Goal: Task Accomplishment & Management: Manage account settings

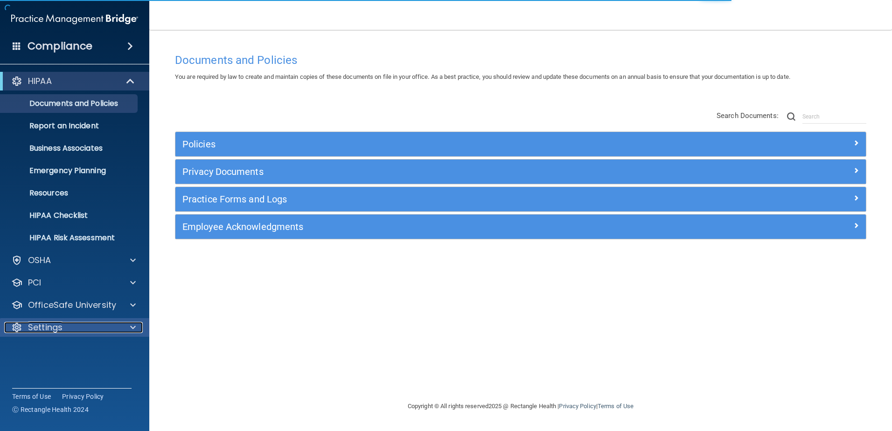
click at [66, 325] on div "Settings" at bounding box center [62, 327] width 116 height 11
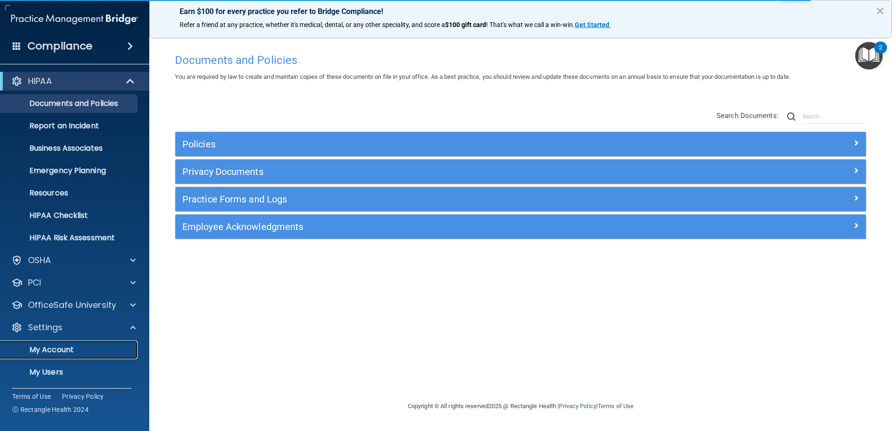
click at [67, 347] on p "My Account" at bounding box center [69, 349] width 127 height 9
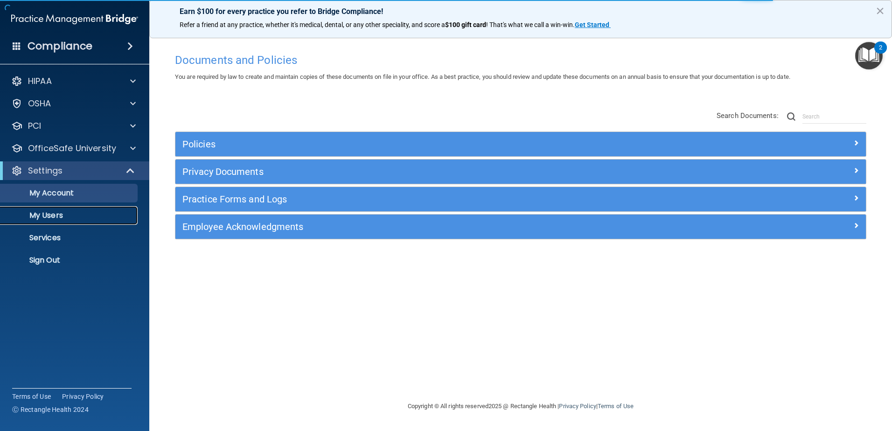
click at [57, 215] on p "My Users" at bounding box center [69, 215] width 127 height 9
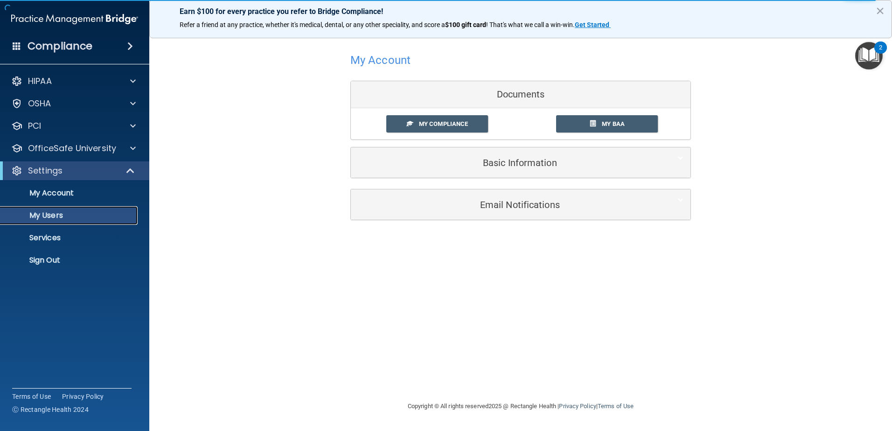
select select "20"
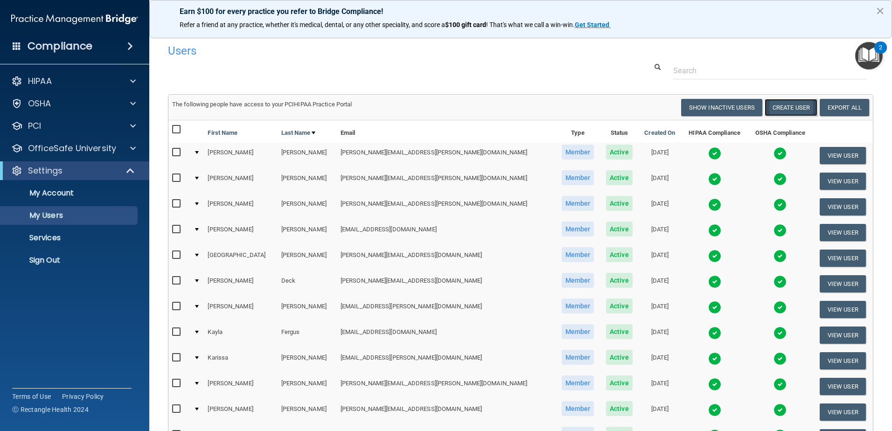
click at [791, 110] on button "Create User" at bounding box center [790, 107] width 53 height 17
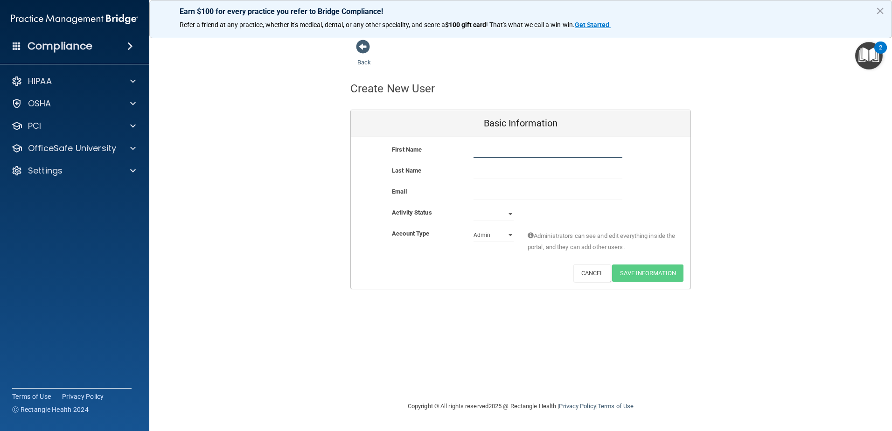
click at [501, 153] on input "text" at bounding box center [547, 151] width 149 height 14
type input "Jordana"
type input "[PERSON_NAME]"
paste input "[EMAIL_ADDRESS][PERSON_NAME][DOMAIN_NAME]"
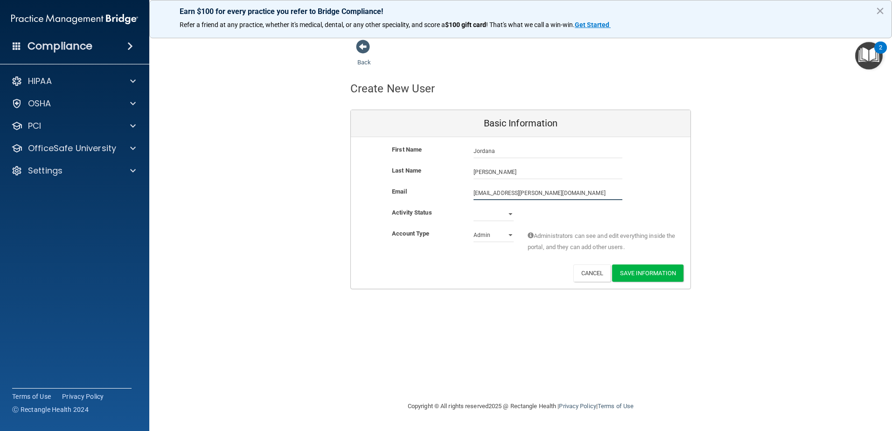
type input "[EMAIL_ADDRESS][PERSON_NAME][DOMAIN_NAME]"
click at [486, 289] on div "First Name Jordana Popovich Jordana Last Name Popovich Email jordana.popovich@m…" at bounding box center [521, 213] width 340 height 152
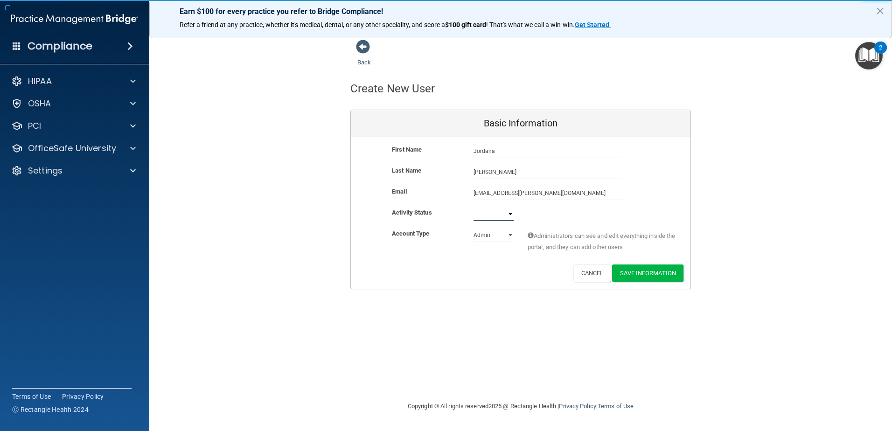
click at [483, 211] on select "Active Inactive" at bounding box center [493, 214] width 40 height 14
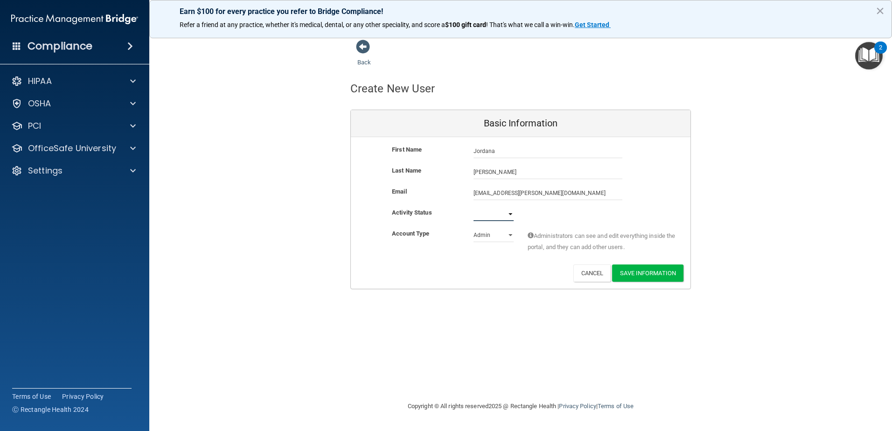
select select "active"
click at [473, 207] on select "Active Inactive" at bounding box center [493, 214] width 40 height 14
click at [494, 236] on select "Admin Member" at bounding box center [493, 235] width 40 height 14
select select "practice_member"
click at [473, 228] on select "Admin Member" at bounding box center [493, 235] width 40 height 14
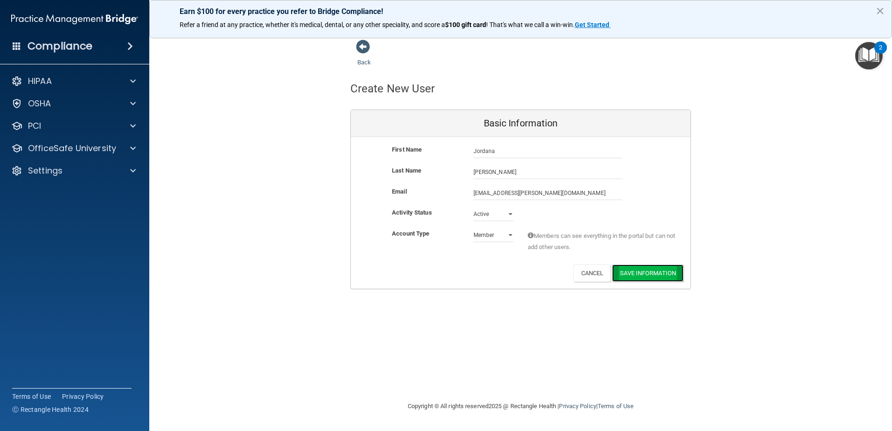
click at [647, 274] on button "Save Information" at bounding box center [647, 272] width 71 height 17
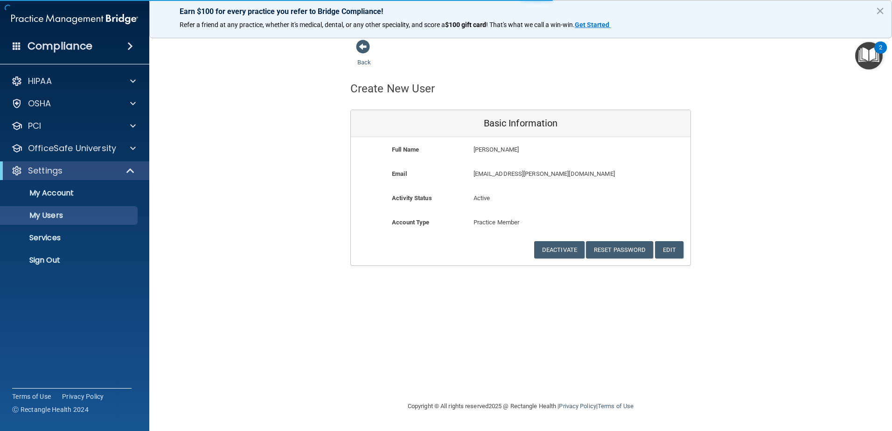
select select "20"
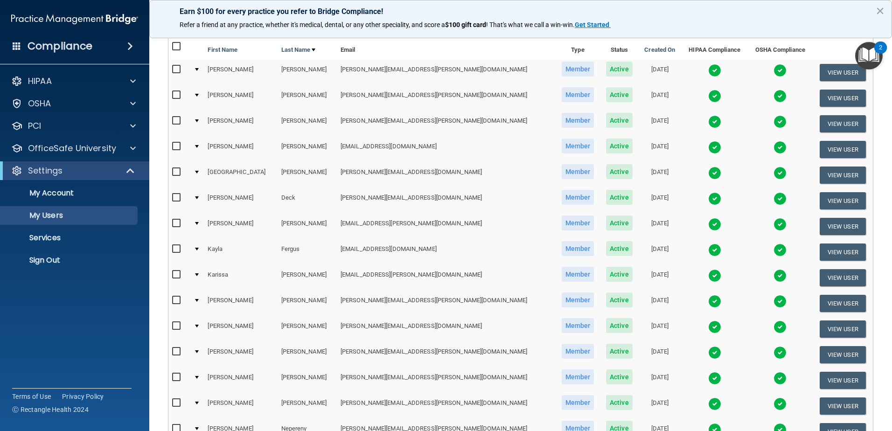
scroll to position [140, 0]
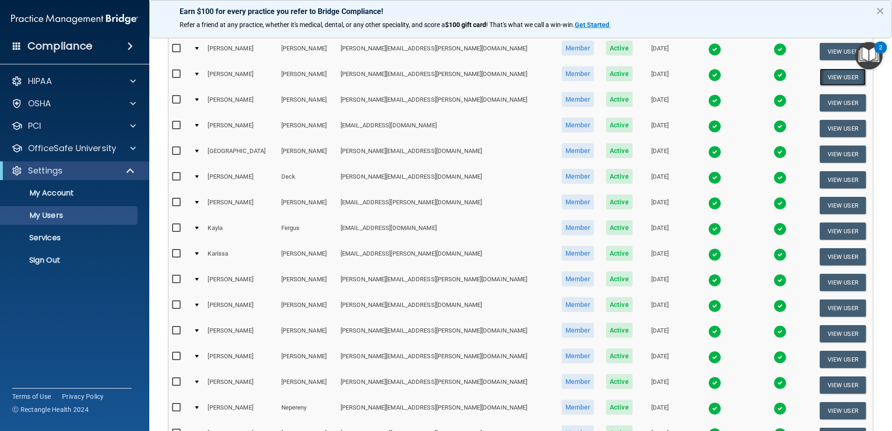
click at [820, 79] on button "View User" at bounding box center [843, 77] width 46 height 17
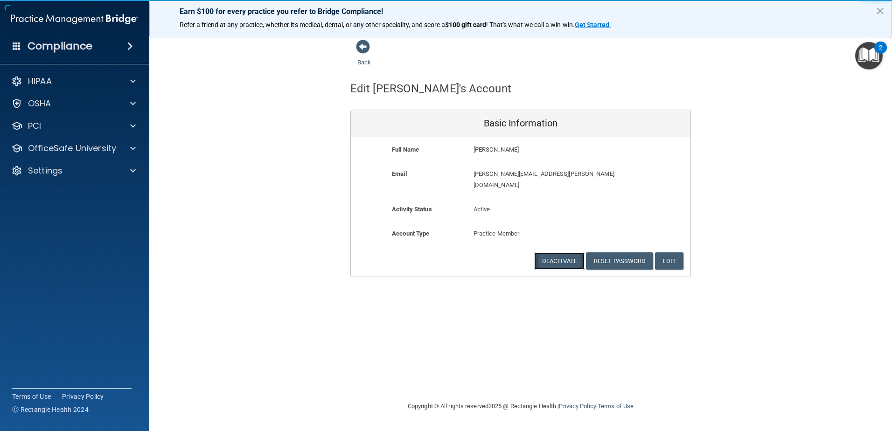
click at [558, 252] on button "Deactivate" at bounding box center [559, 260] width 50 height 17
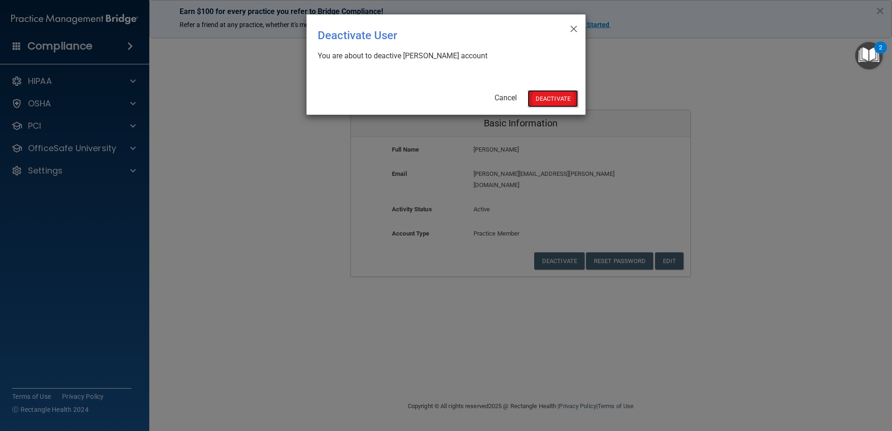
click at [550, 99] on button "Deactivate" at bounding box center [553, 98] width 50 height 17
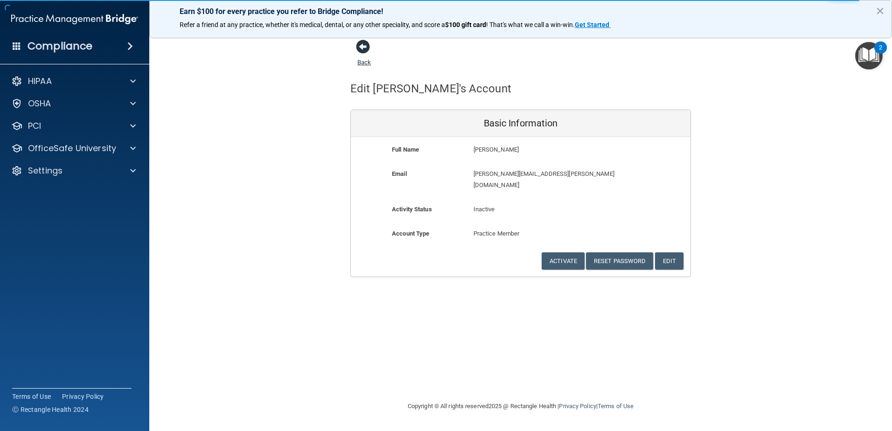
click at [368, 51] on span at bounding box center [363, 47] width 14 height 14
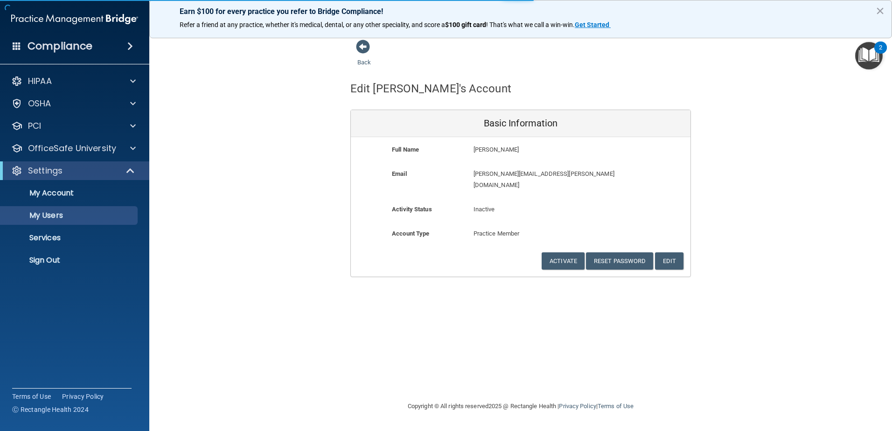
select select "20"
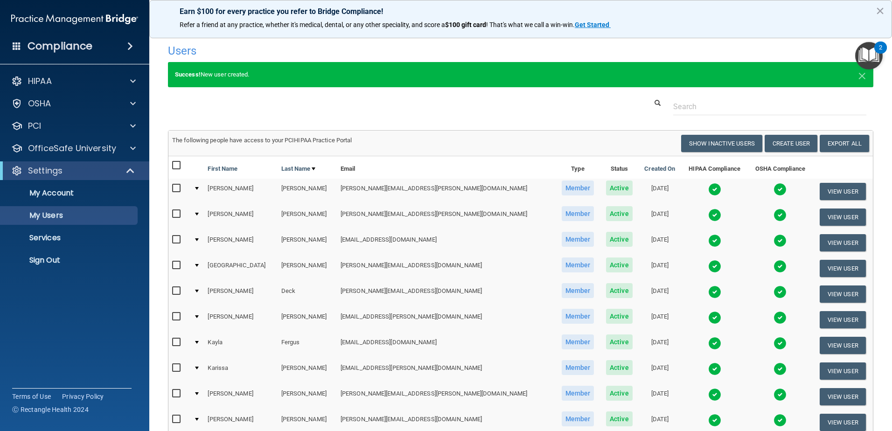
click at [176, 292] on input "checkbox" at bounding box center [177, 290] width 11 height 7
checkbox input "true"
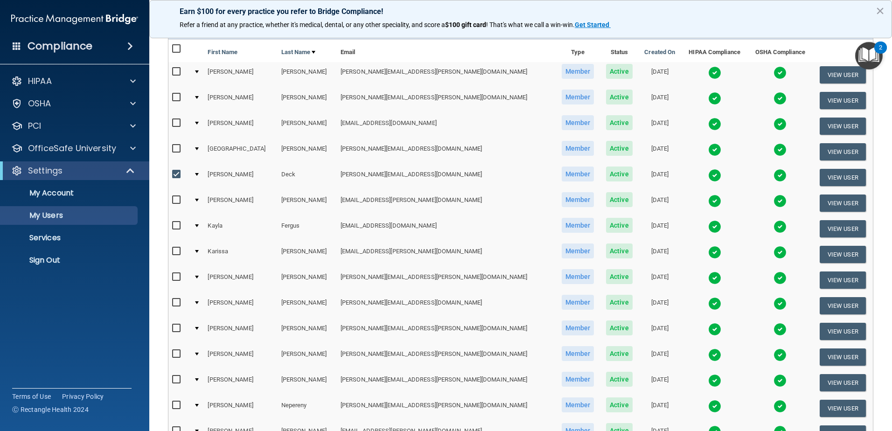
scroll to position [140, 0]
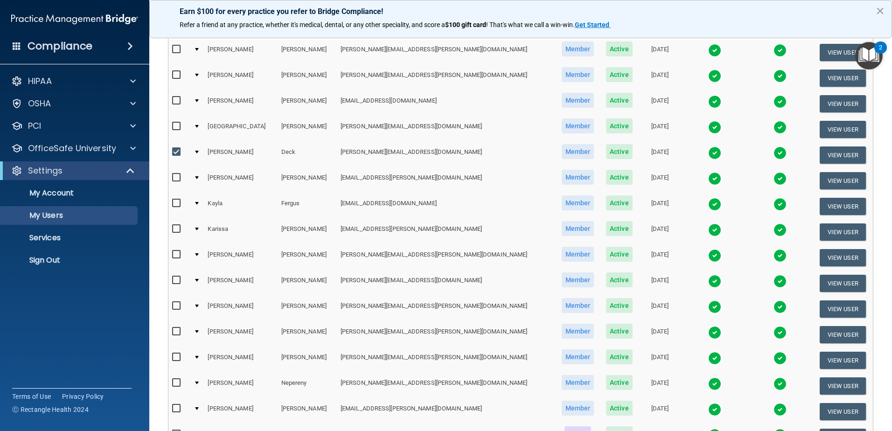
click at [175, 330] on input "checkbox" at bounding box center [177, 331] width 11 height 7
checkbox input "true"
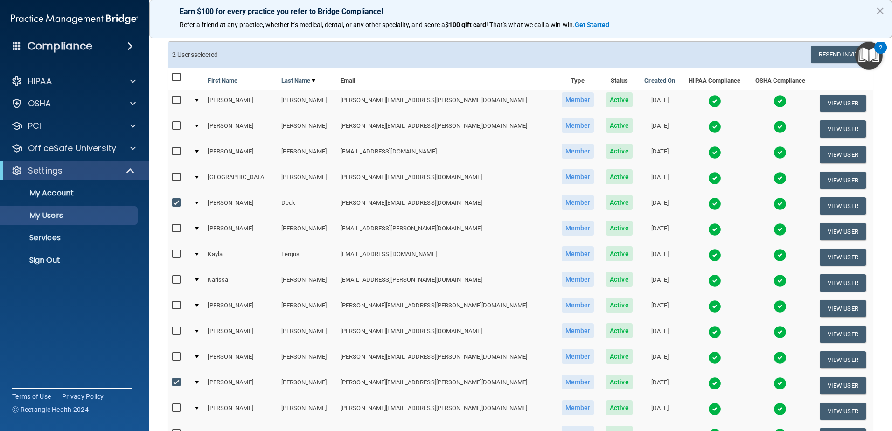
scroll to position [93, 0]
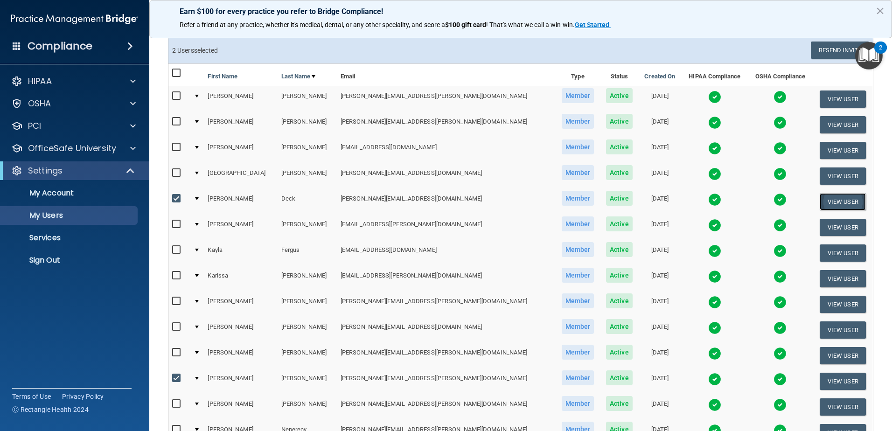
click at [821, 201] on button "View User" at bounding box center [843, 201] width 46 height 17
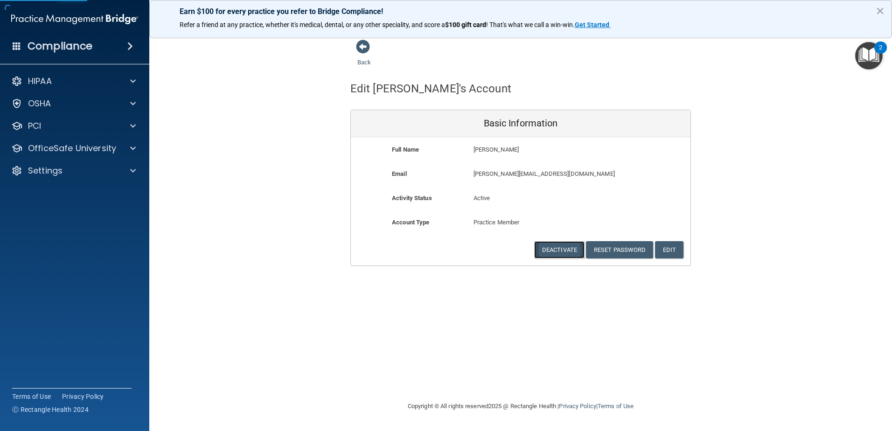
click at [564, 245] on button "Deactivate" at bounding box center [559, 249] width 50 height 17
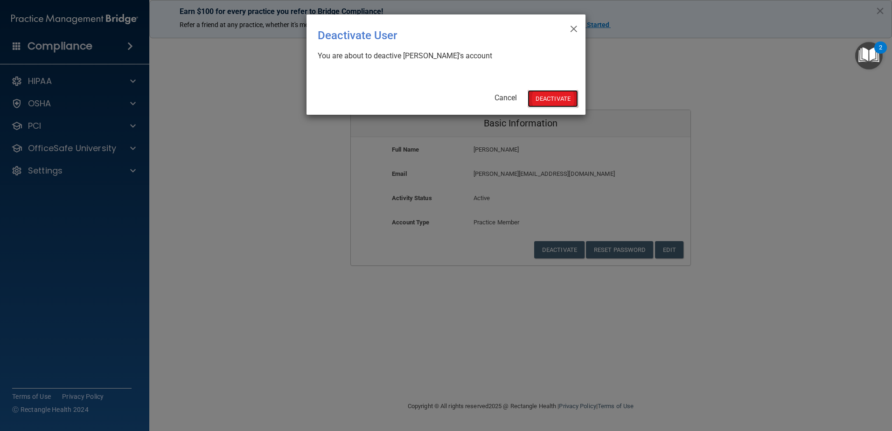
click at [537, 103] on button "Deactivate" at bounding box center [553, 98] width 50 height 17
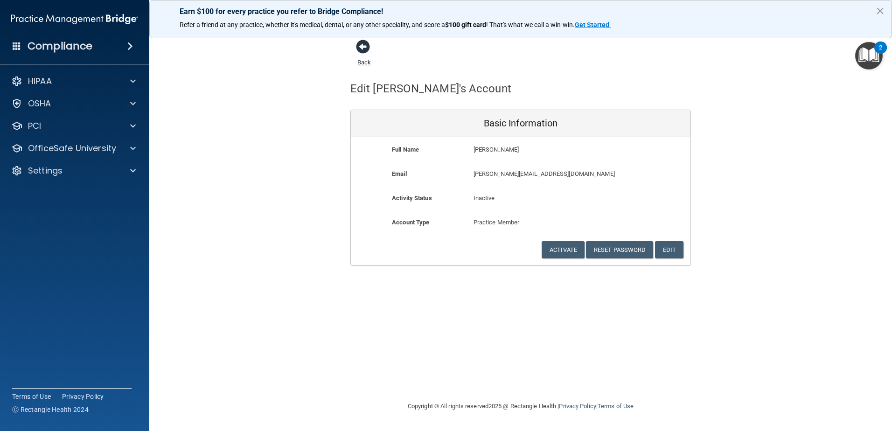
click at [366, 52] on span at bounding box center [363, 47] width 14 height 14
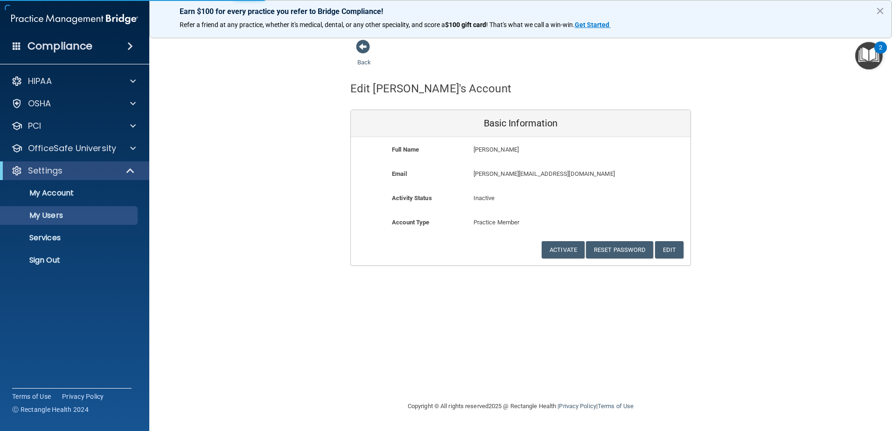
select select "20"
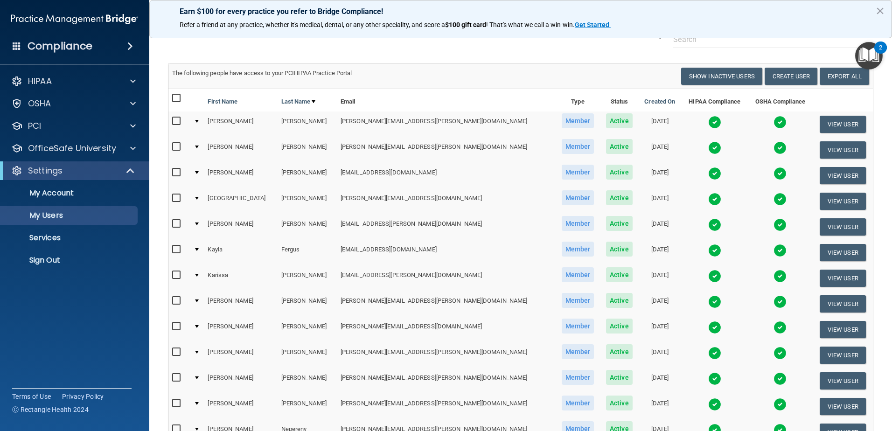
scroll to position [140, 0]
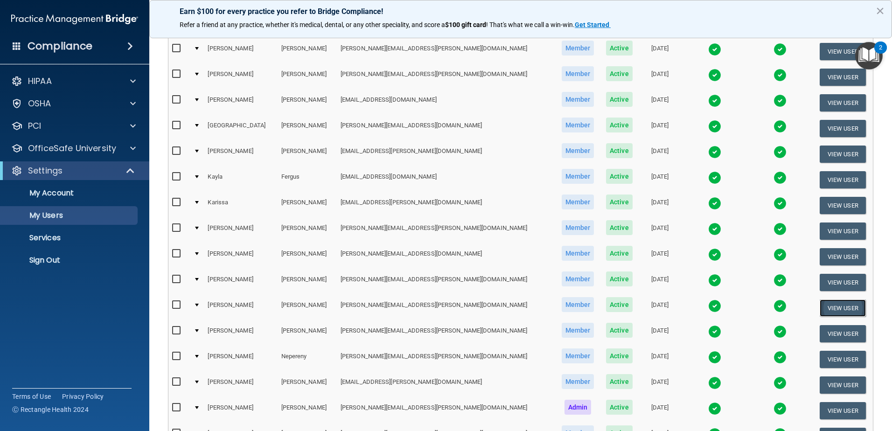
click at [820, 308] on button "View User" at bounding box center [843, 307] width 46 height 17
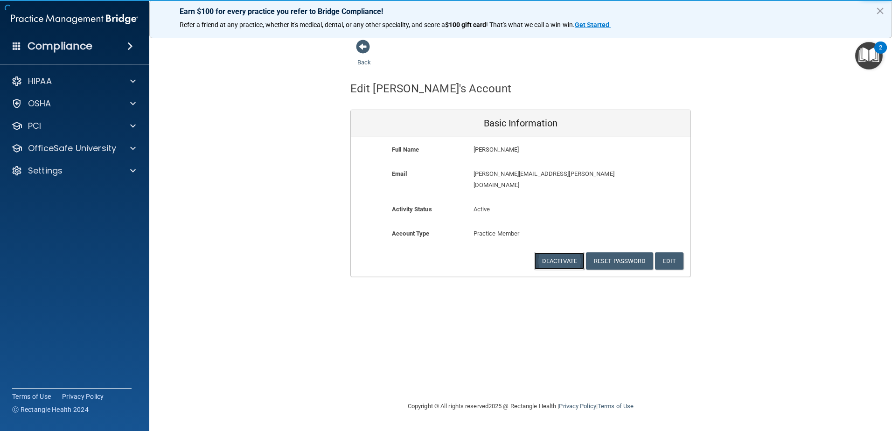
click at [561, 255] on button "Deactivate" at bounding box center [559, 260] width 50 height 17
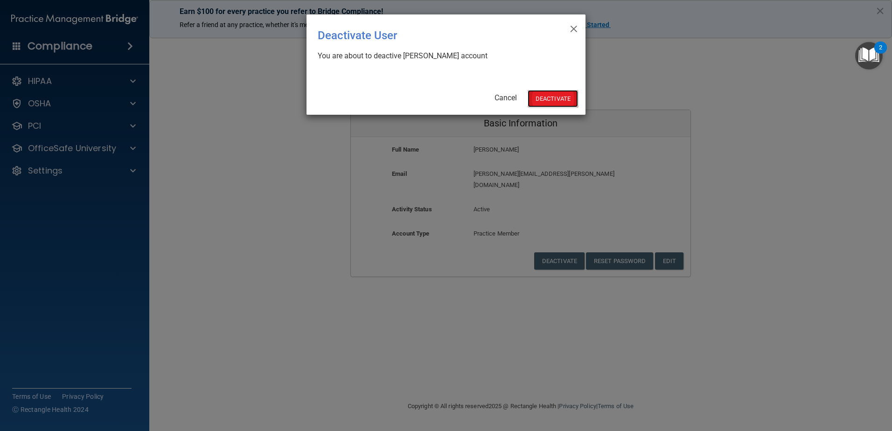
click at [558, 103] on button "Deactivate" at bounding box center [553, 98] width 50 height 17
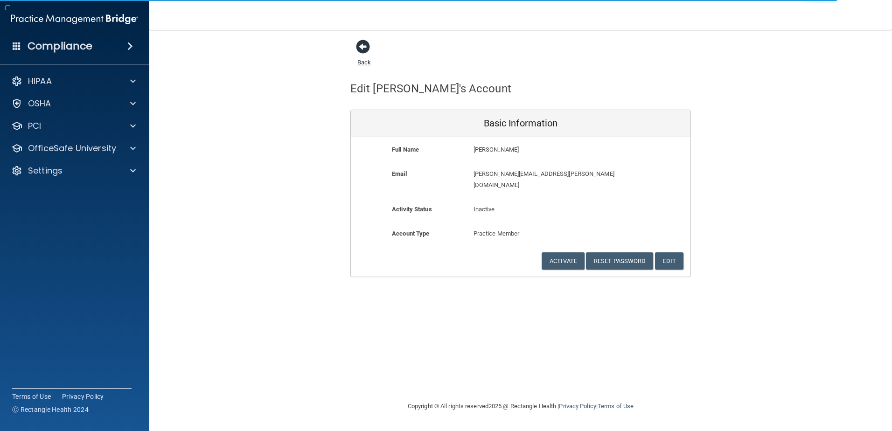
click at [368, 51] on span at bounding box center [363, 47] width 14 height 14
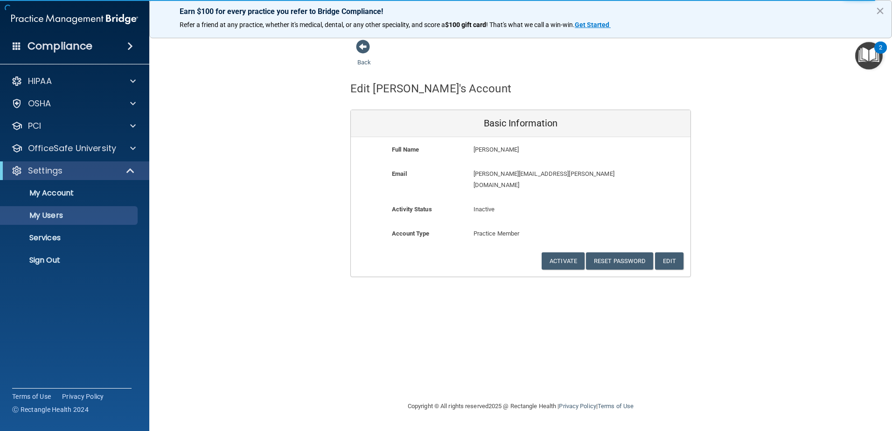
select select "20"
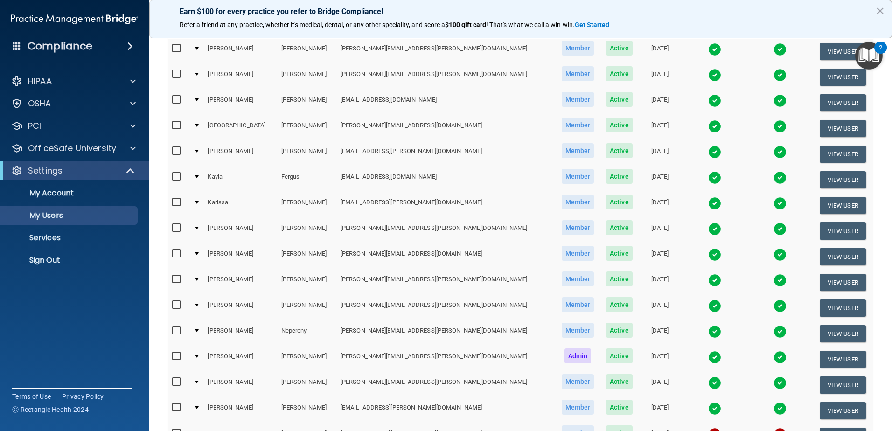
scroll to position [373, 0]
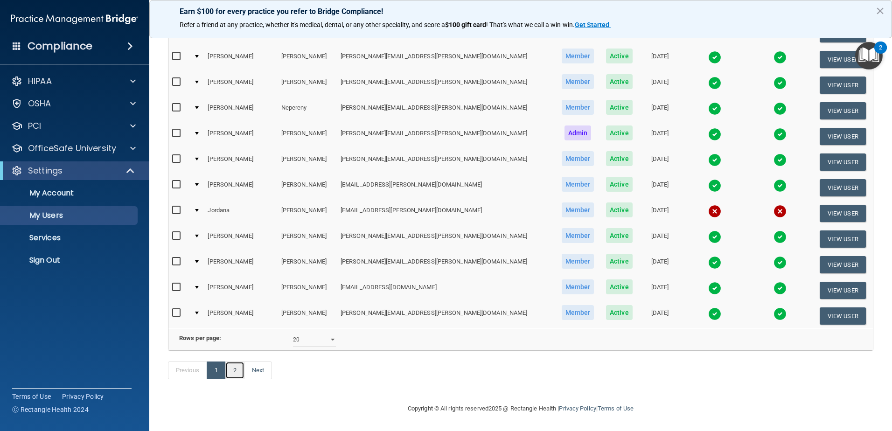
click at [238, 377] on link "2" at bounding box center [234, 370] width 19 height 18
select select "20"
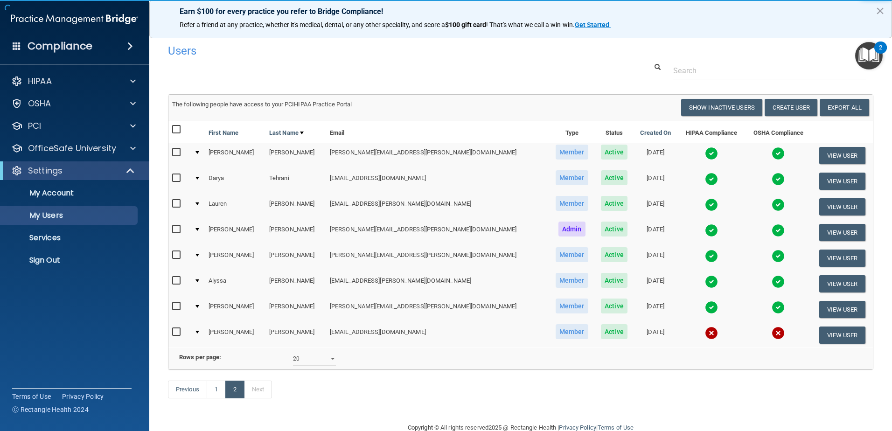
click at [177, 151] on input "checkbox" at bounding box center [177, 152] width 11 height 7
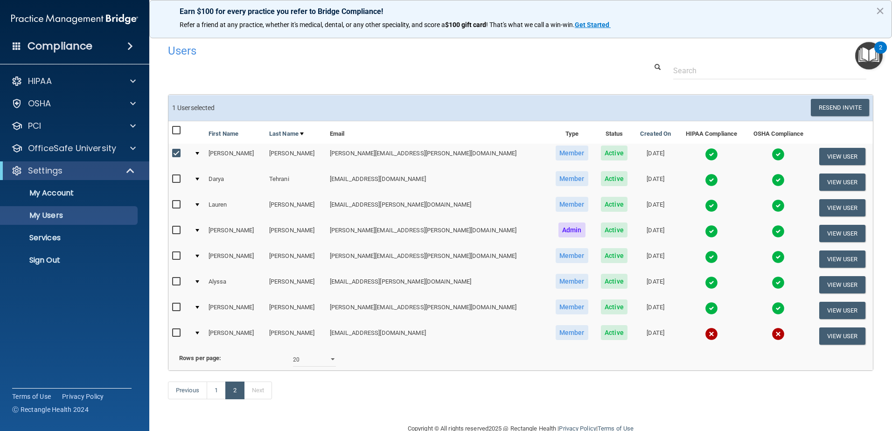
click at [177, 151] on input "checkbox" at bounding box center [177, 153] width 11 height 7
checkbox input "false"
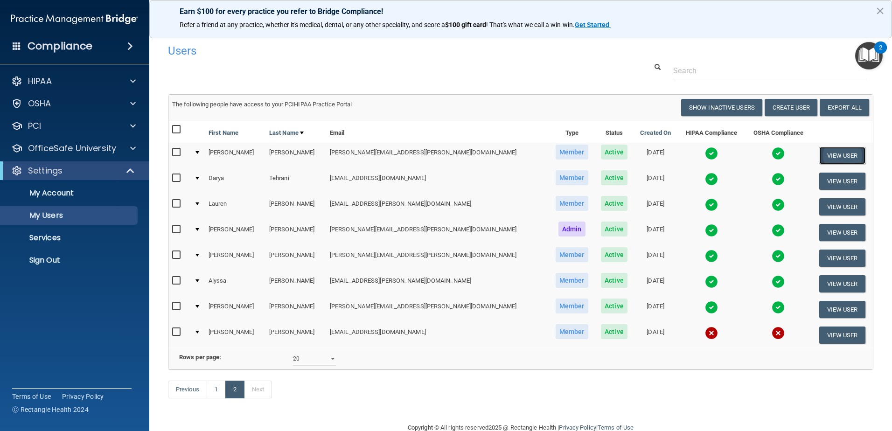
click at [826, 154] on button "View User" at bounding box center [842, 155] width 46 height 17
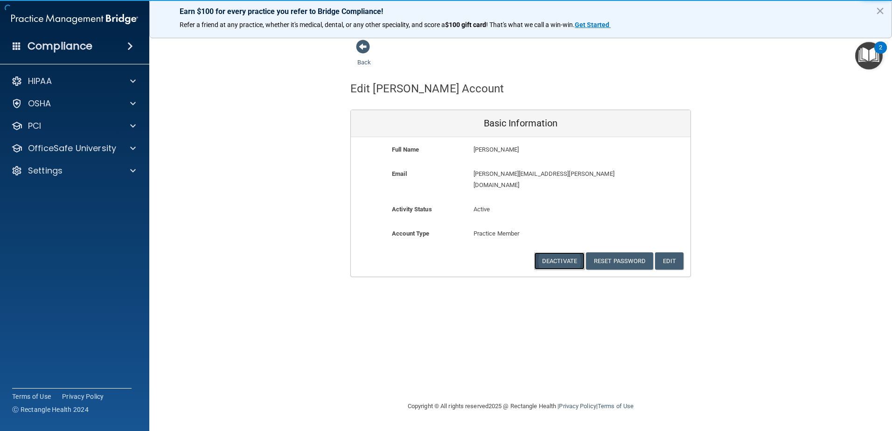
click at [570, 252] on button "Deactivate" at bounding box center [559, 260] width 50 height 17
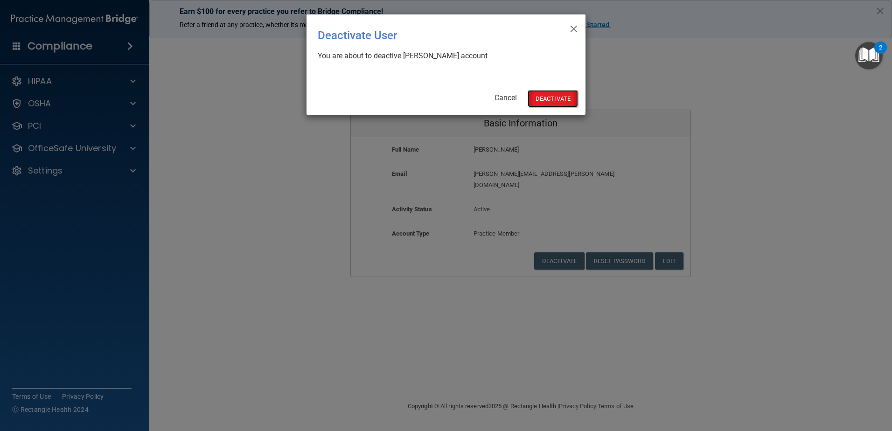
click at [546, 99] on button "Deactivate" at bounding box center [553, 98] width 50 height 17
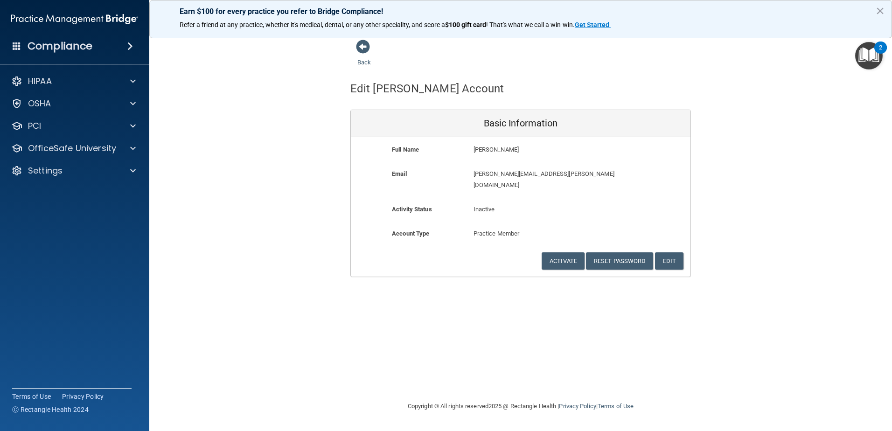
drag, startPoint x: 371, startPoint y: 49, endPoint x: 367, endPoint y: 48, distance: 4.9
click at [370, 49] on div "Back" at bounding box center [378, 53] width 57 height 29
click at [362, 48] on span at bounding box center [363, 47] width 14 height 14
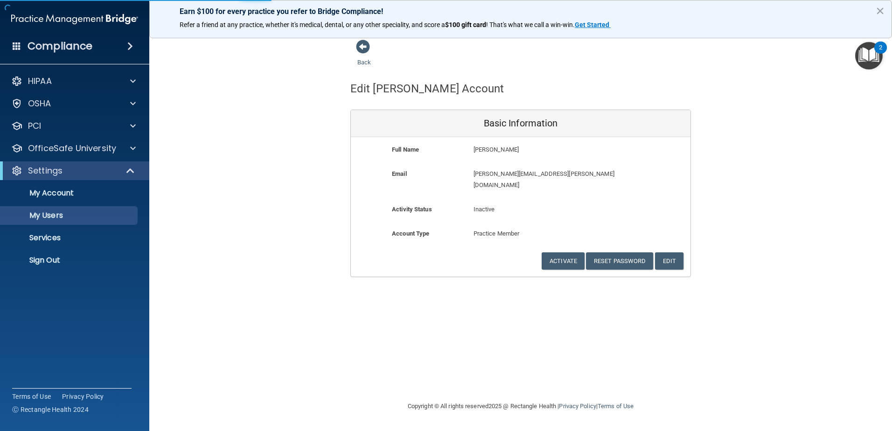
select select "20"
